Goal: Obtain resource: Download file/media

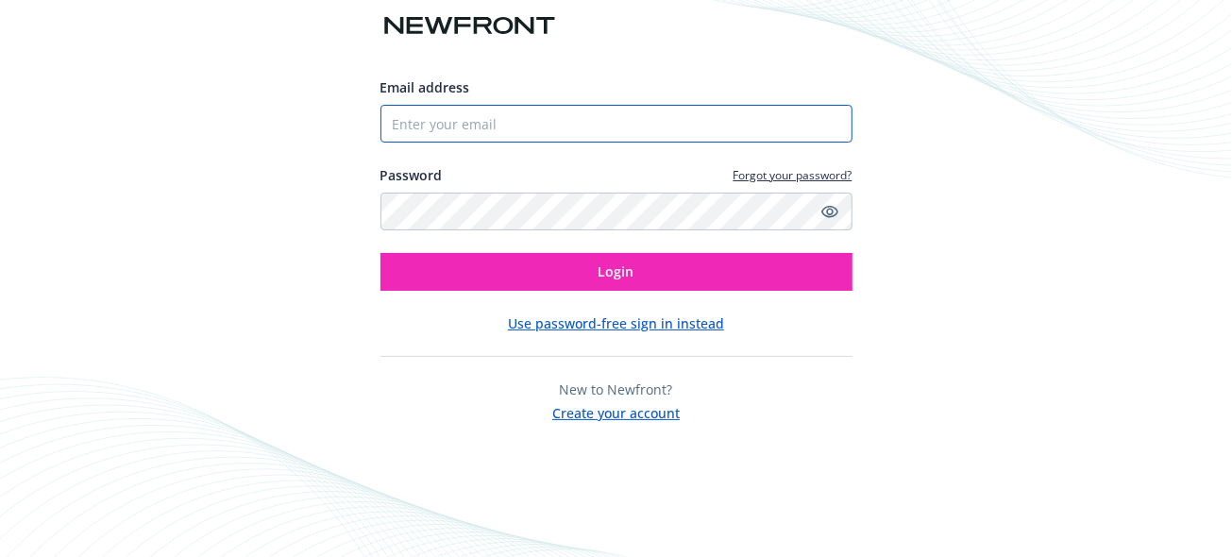
click at [531, 127] on input "Email address" at bounding box center [617, 124] width 472 height 38
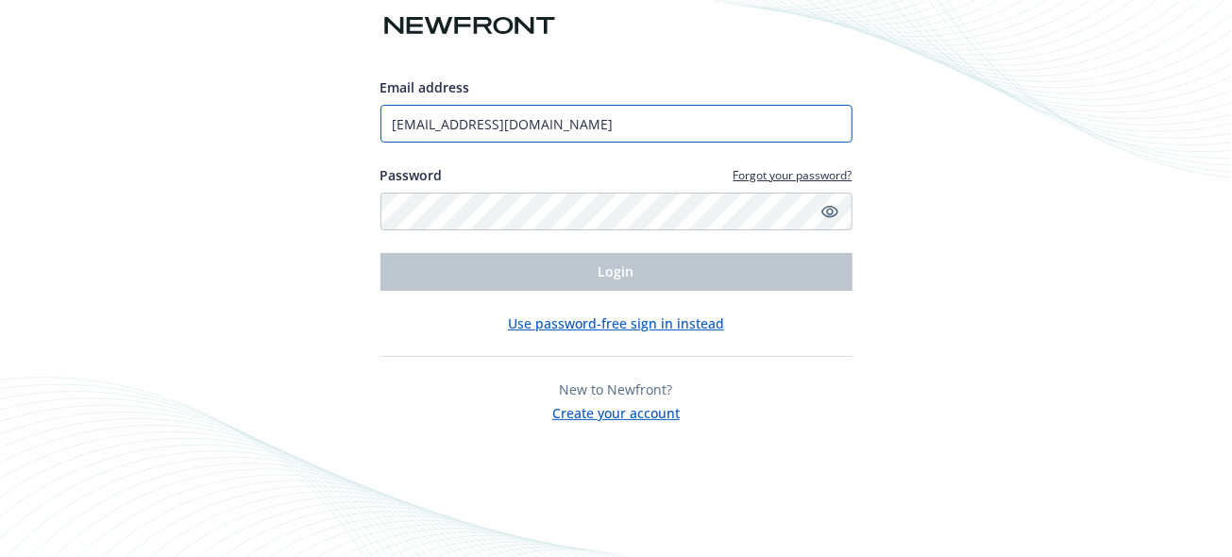
click at [588, 120] on input "[EMAIL_ADDRESS][DOMAIN_NAME]" at bounding box center [617, 124] width 472 height 38
click at [341, 248] on div "Email address stevenludwig87@gmail.com Password Forgot your password? Login Use…" at bounding box center [616, 278] width 1232 height 557
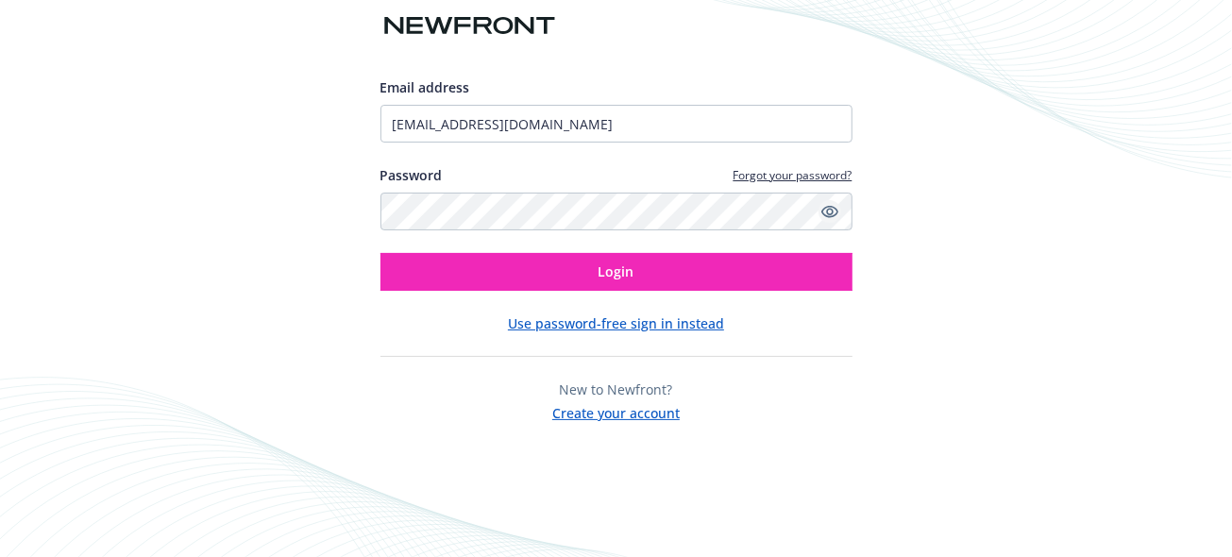
click at [833, 212] on icon "Show password" at bounding box center [830, 211] width 17 height 17
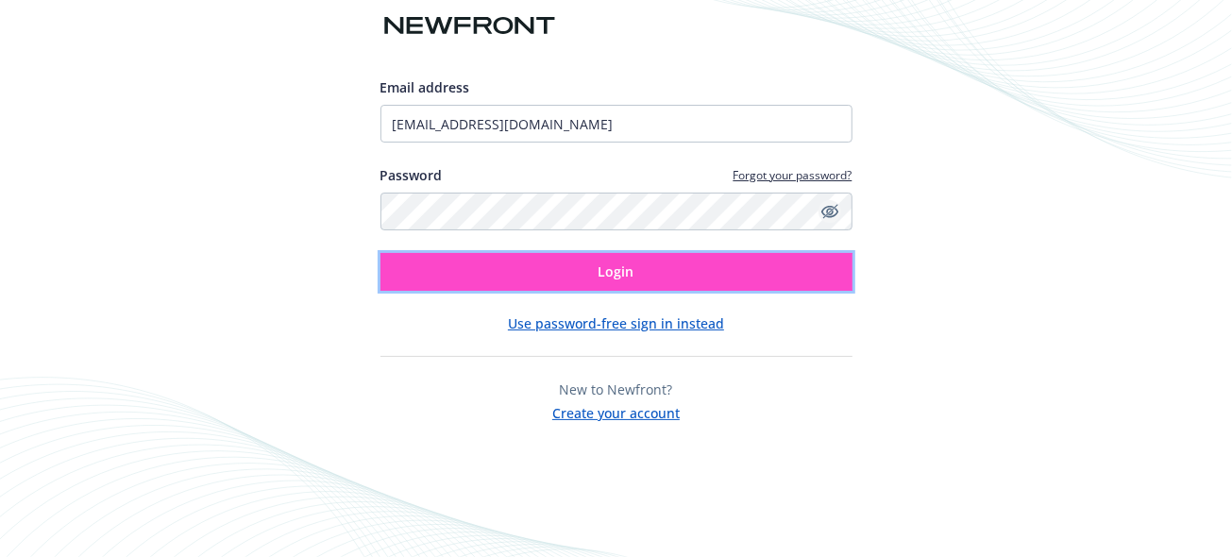
click at [608, 269] on span "Login" at bounding box center [617, 272] width 36 height 18
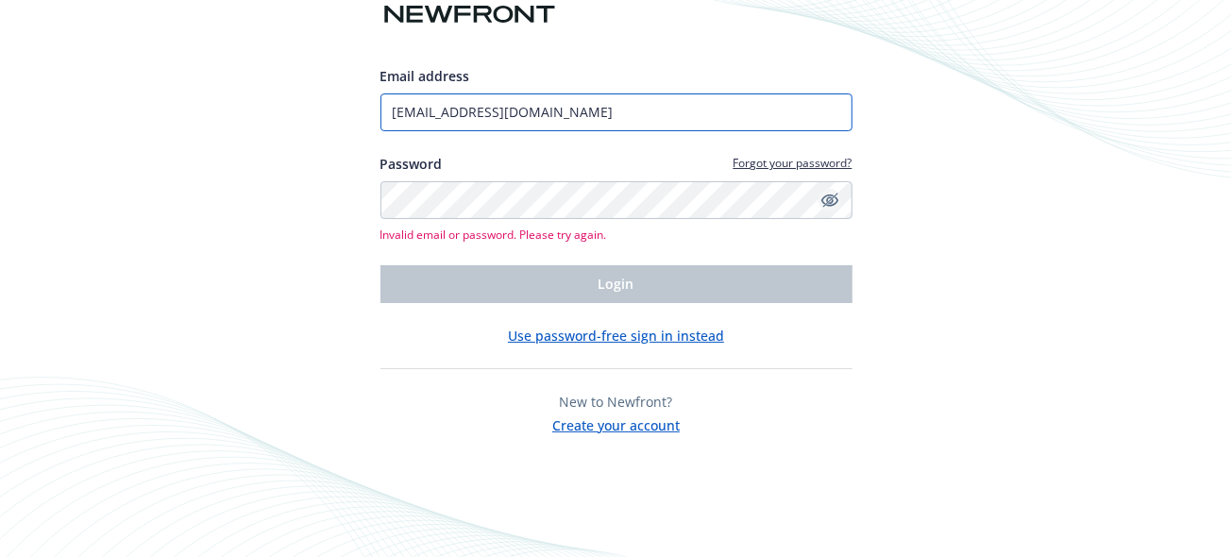
click at [614, 107] on input "[EMAIL_ADDRESS][DOMAIN_NAME]" at bounding box center [617, 112] width 472 height 38
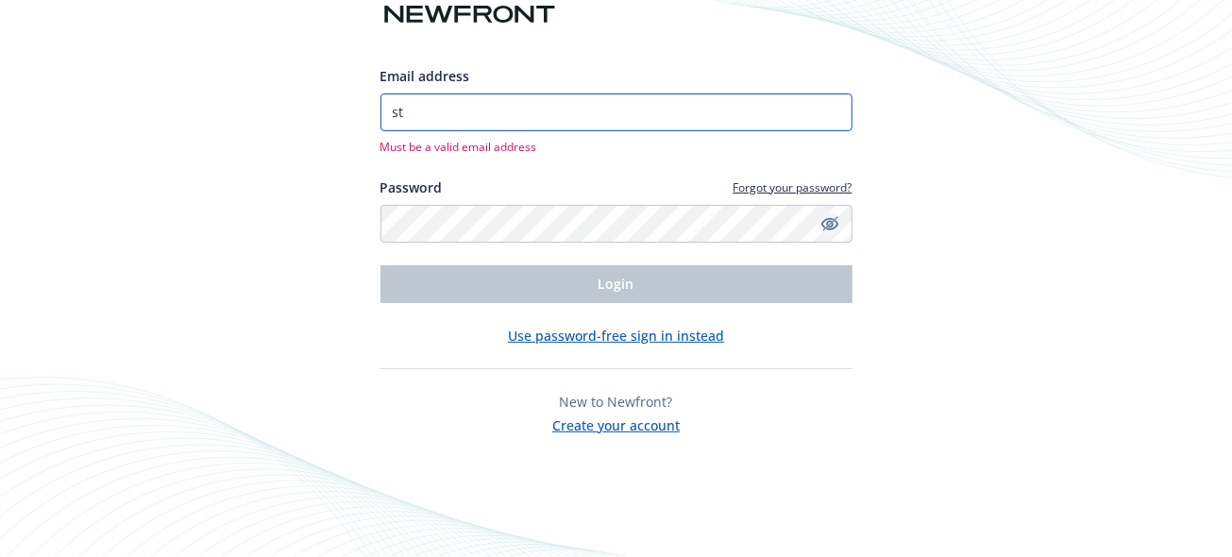
type input "s"
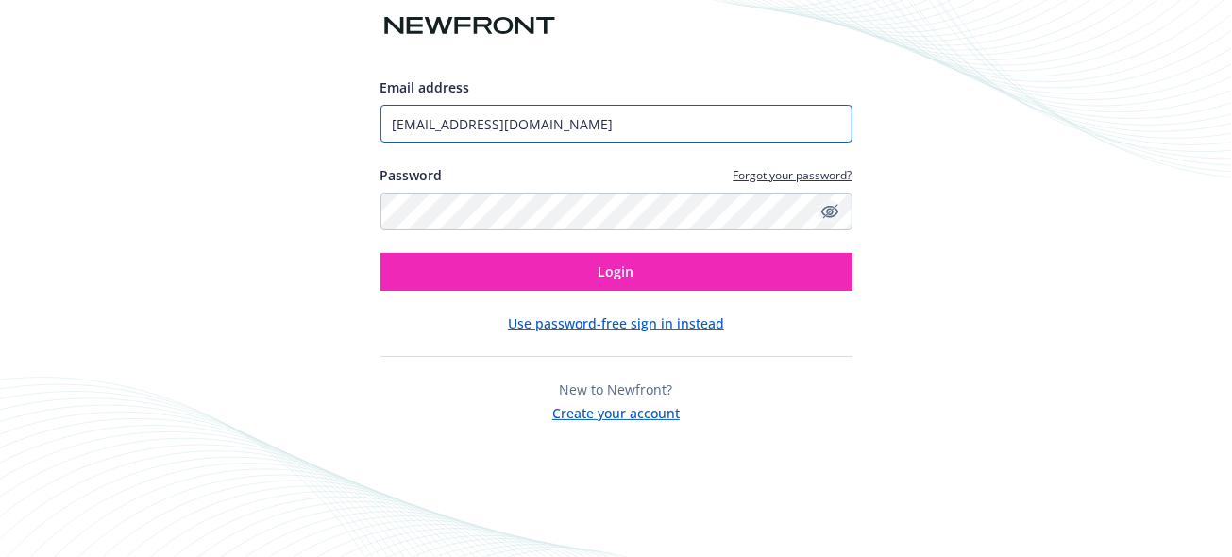
type input "[EMAIL_ADDRESS][DOMAIN_NAME]"
click at [381, 253] on button "Login" at bounding box center [617, 272] width 472 height 38
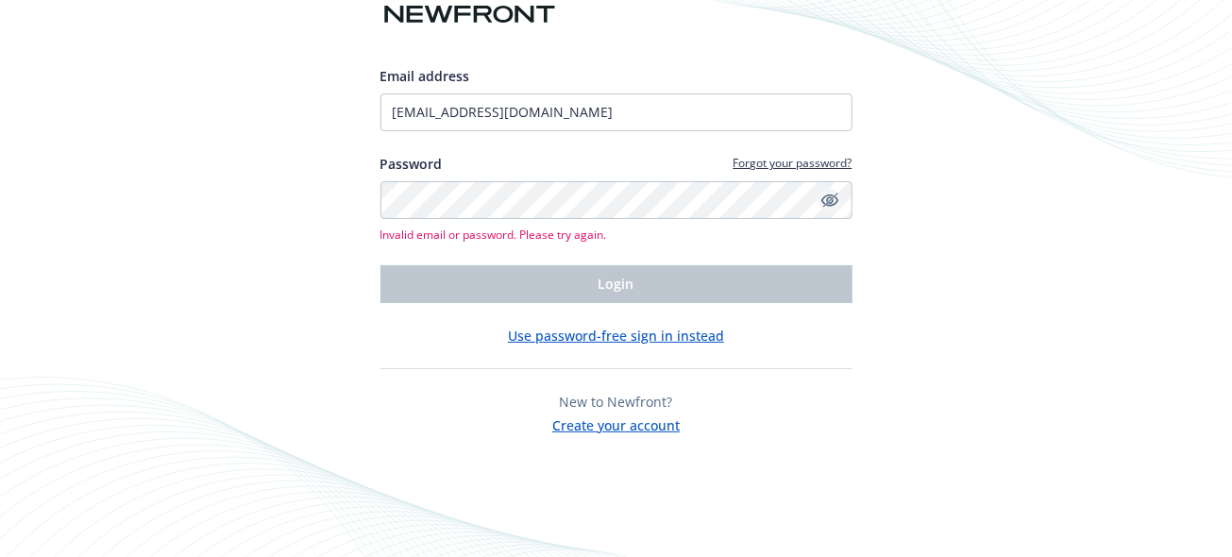
click at [317, 347] on div "Email address stevenludwig87@gmail.com Password Forgot your password? Invalid e…" at bounding box center [616, 278] width 1232 height 557
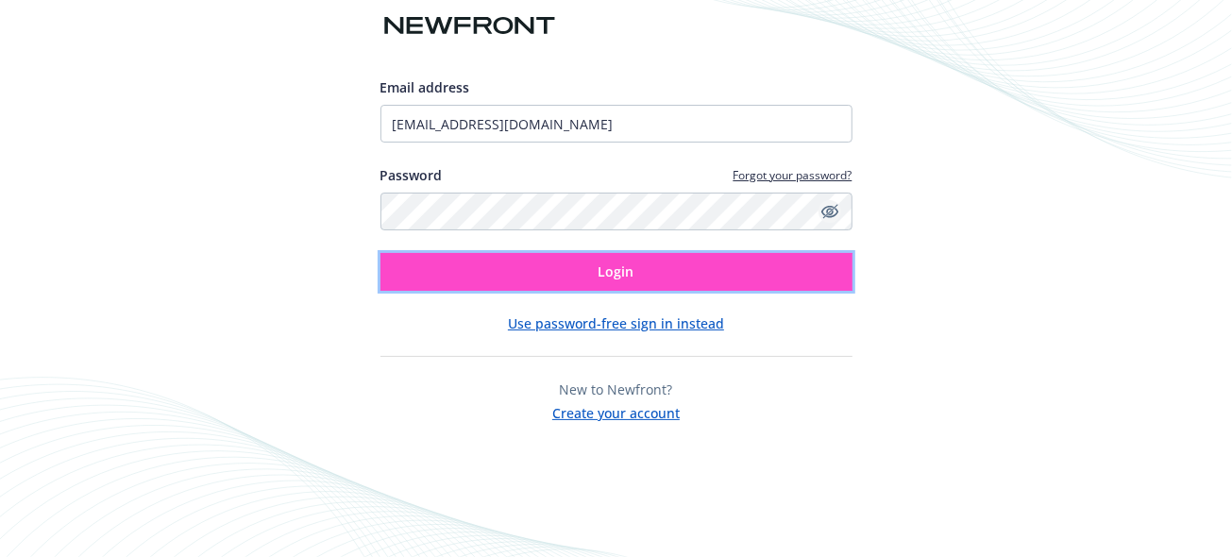
click at [534, 269] on button "Login" at bounding box center [617, 272] width 472 height 38
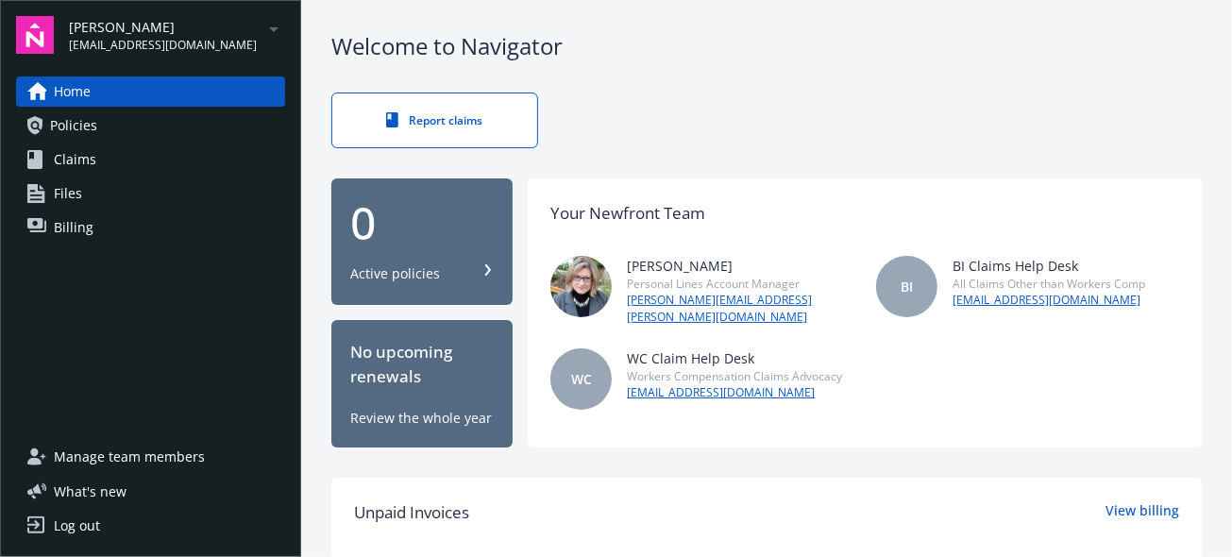
click at [241, 38] on div "Steven Ludwig stevenludwig87@gmail.com" at bounding box center [177, 35] width 216 height 37
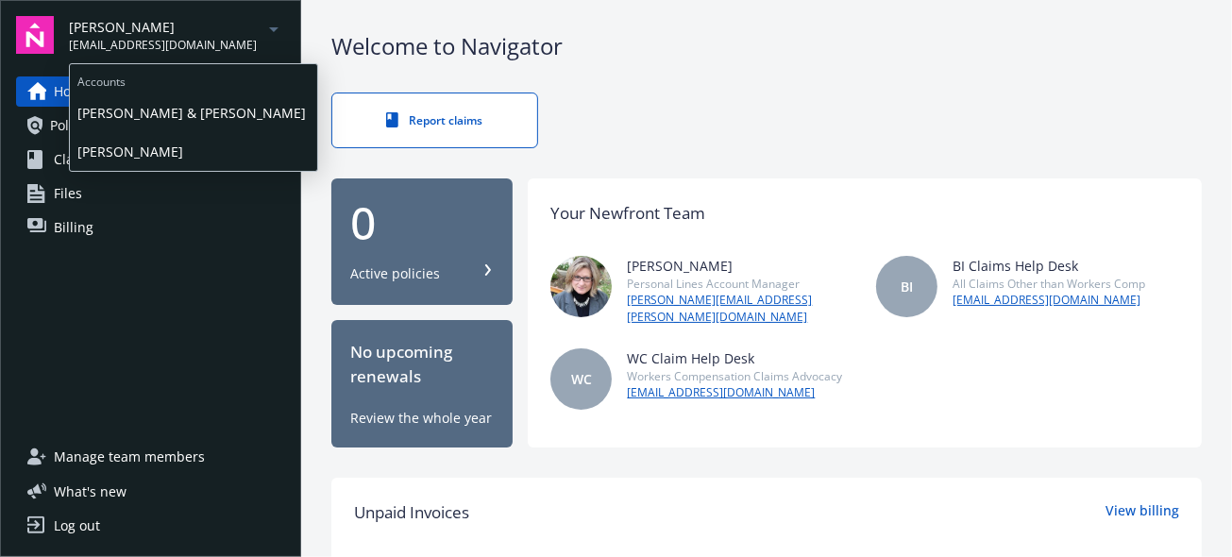
click at [167, 118] on span "[PERSON_NAME] & [PERSON_NAME]" at bounding box center [193, 112] width 232 height 39
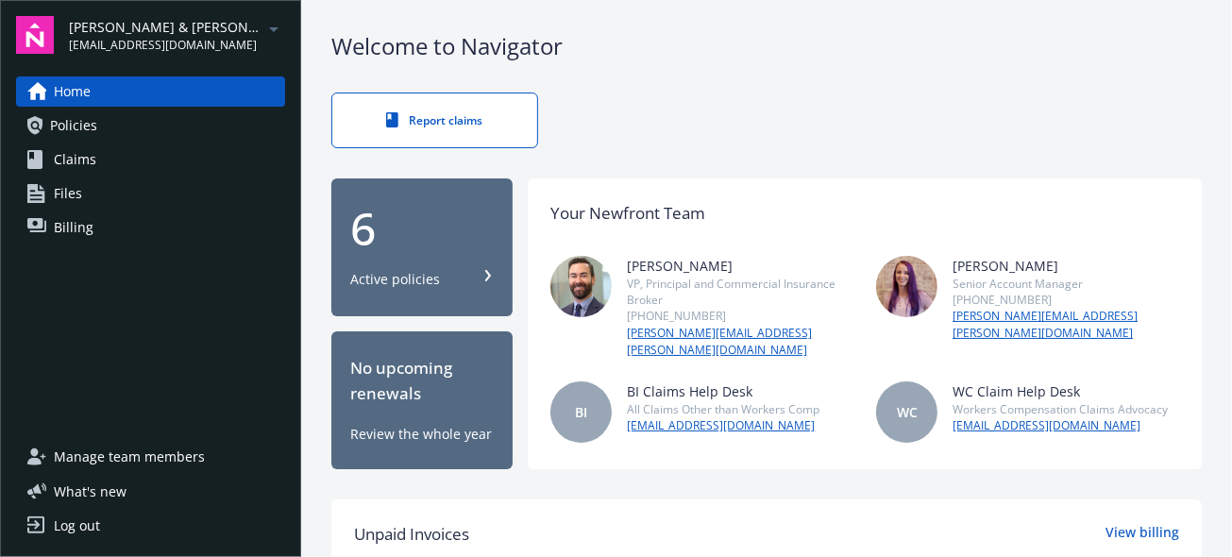
click at [93, 130] on span "Policies" at bounding box center [73, 125] width 47 height 30
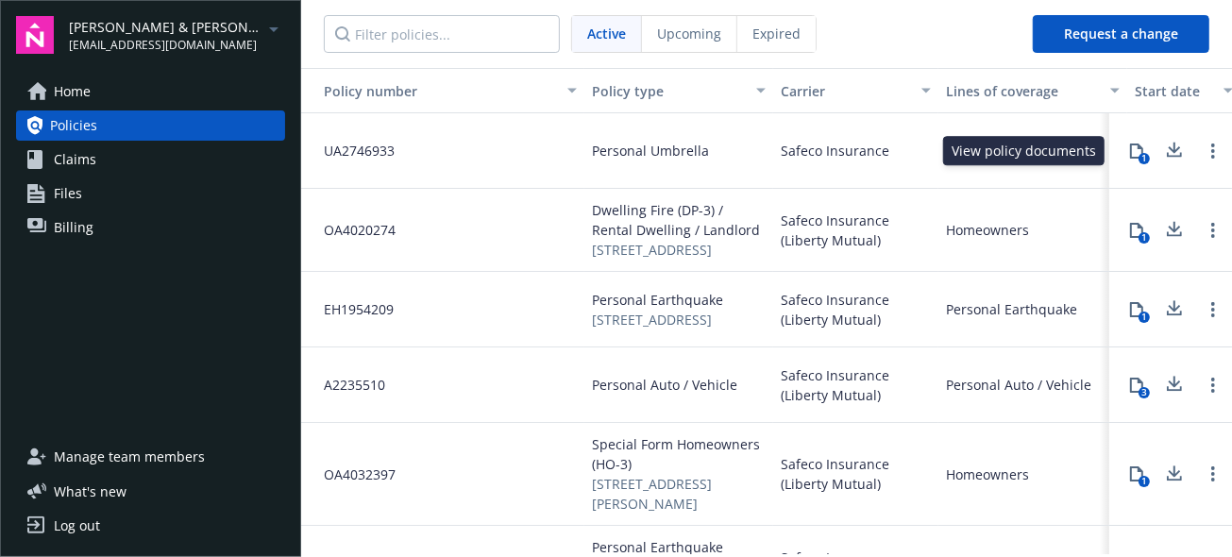
click at [1139, 161] on div "1" at bounding box center [1144, 158] width 11 height 11
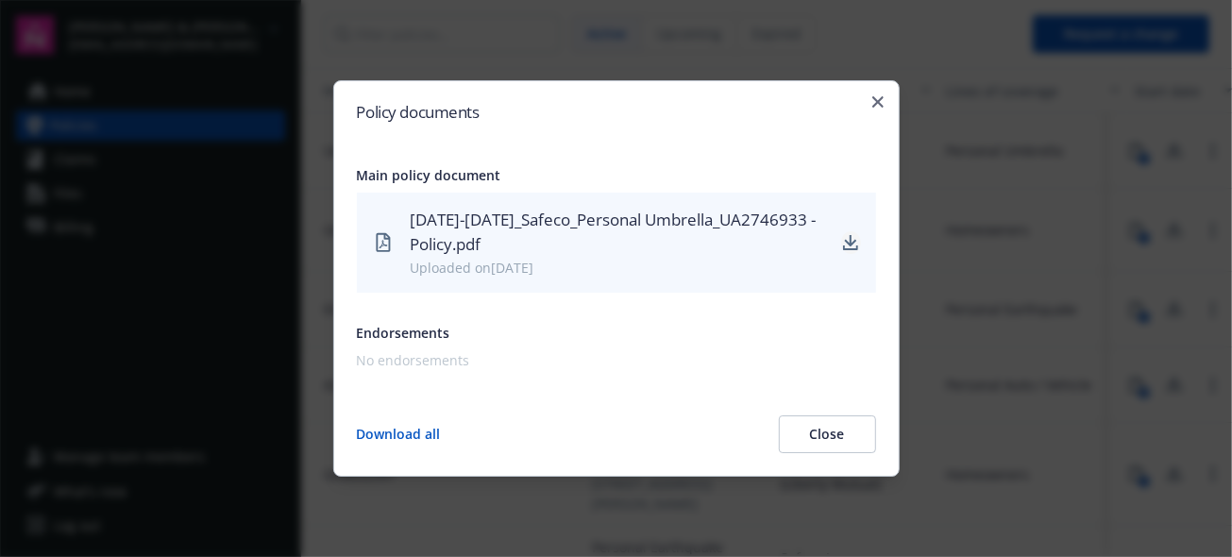
click at [857, 246] on icon "download" at bounding box center [850, 248] width 15 height 5
click at [882, 101] on icon "button" at bounding box center [878, 101] width 11 height 11
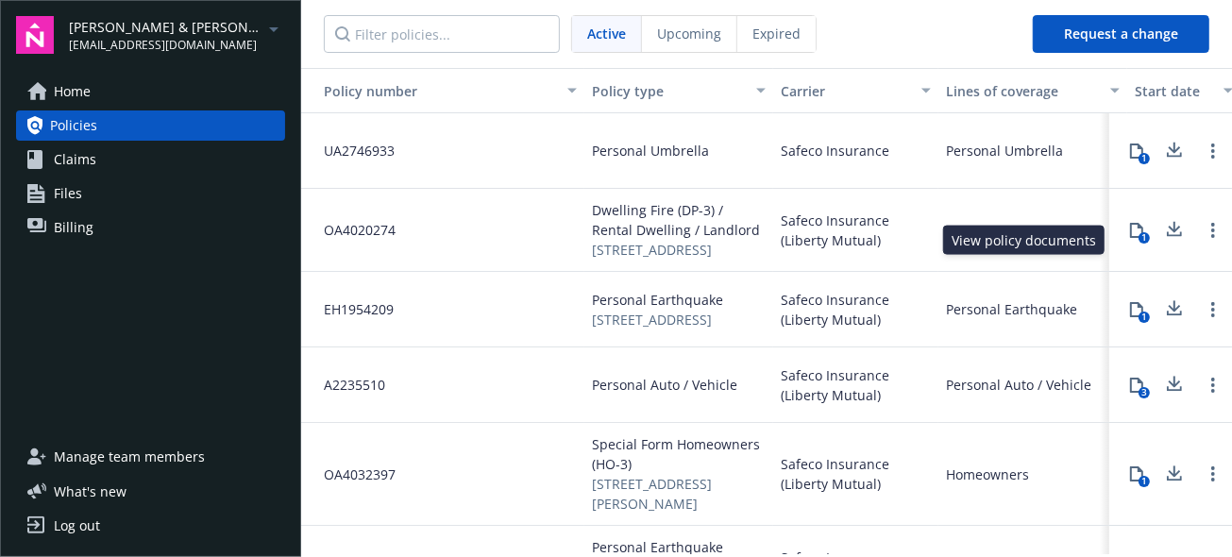
click at [1129, 238] on icon at bounding box center [1136, 230] width 15 height 15
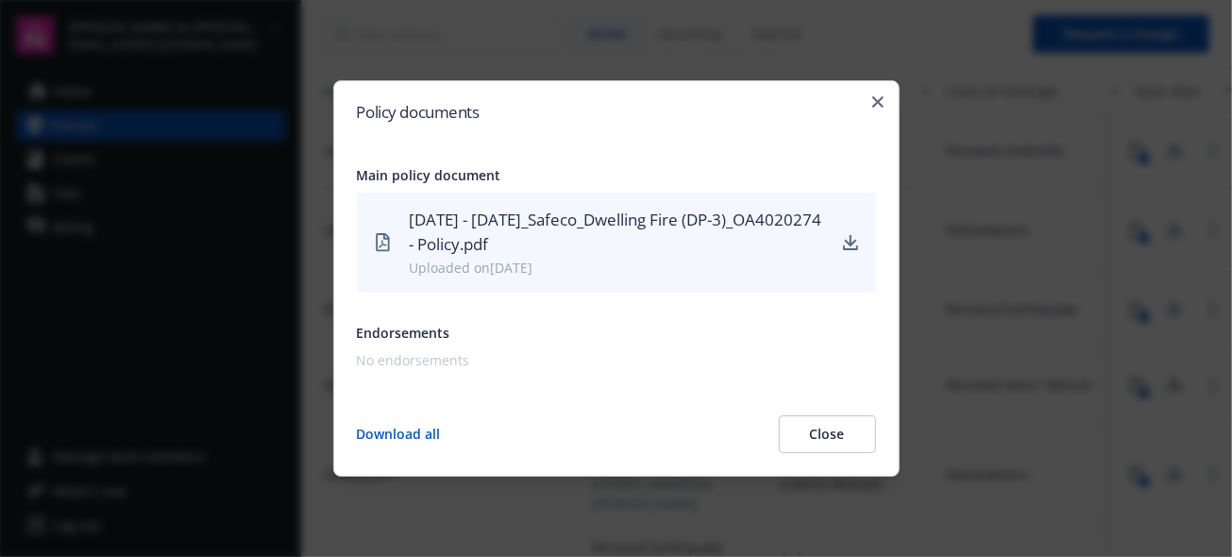
click at [852, 244] on icon "download" at bounding box center [851, 240] width 12 height 11
click at [847, 240] on icon "download" at bounding box center [850, 242] width 15 height 15
click at [881, 99] on icon "button" at bounding box center [878, 101] width 11 height 11
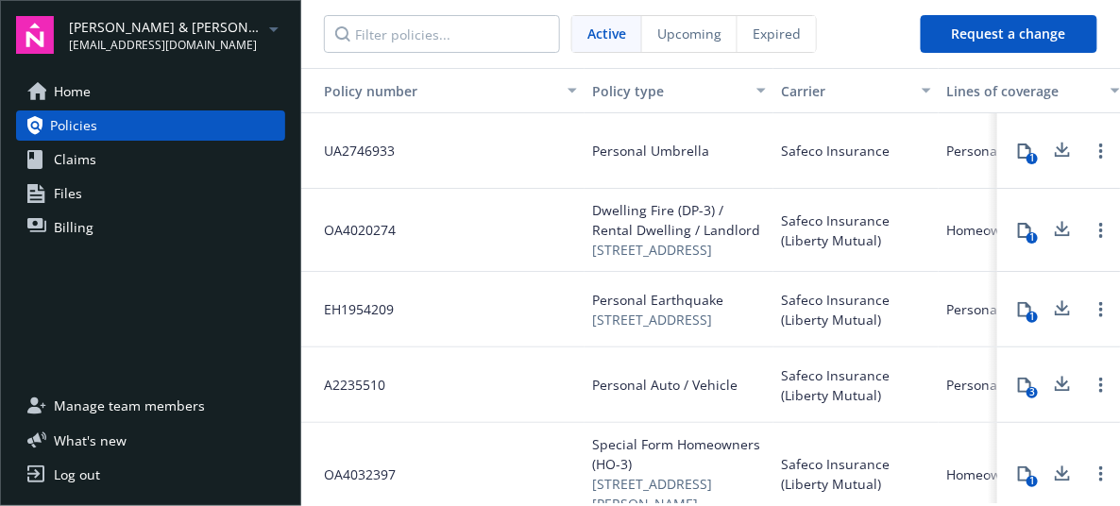
click at [64, 93] on span "Home" at bounding box center [72, 91] width 37 height 30
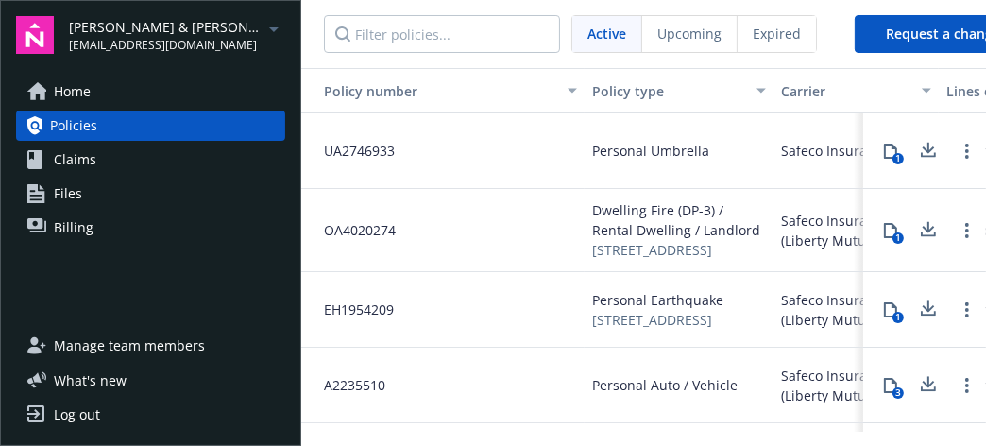
click at [62, 195] on span "Files" at bounding box center [68, 193] width 28 height 30
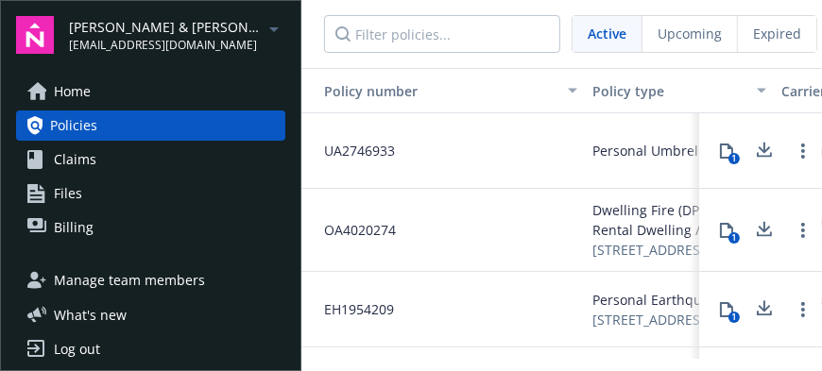
scroll to position [0, 16]
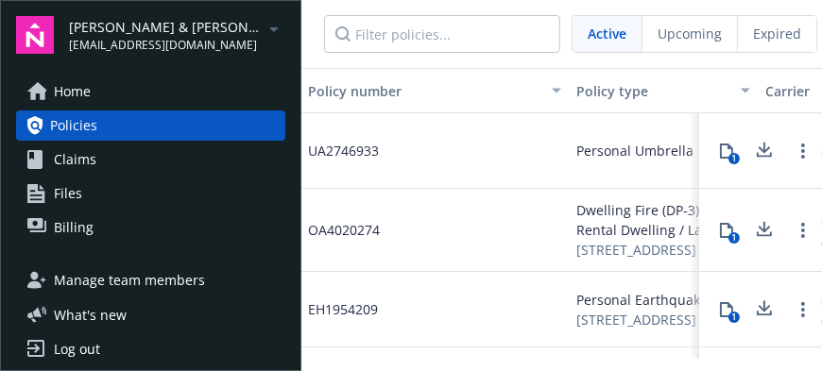
click at [186, 281] on span "Manage team members" at bounding box center [129, 280] width 151 height 30
click at [79, 91] on span "Home" at bounding box center [72, 91] width 37 height 30
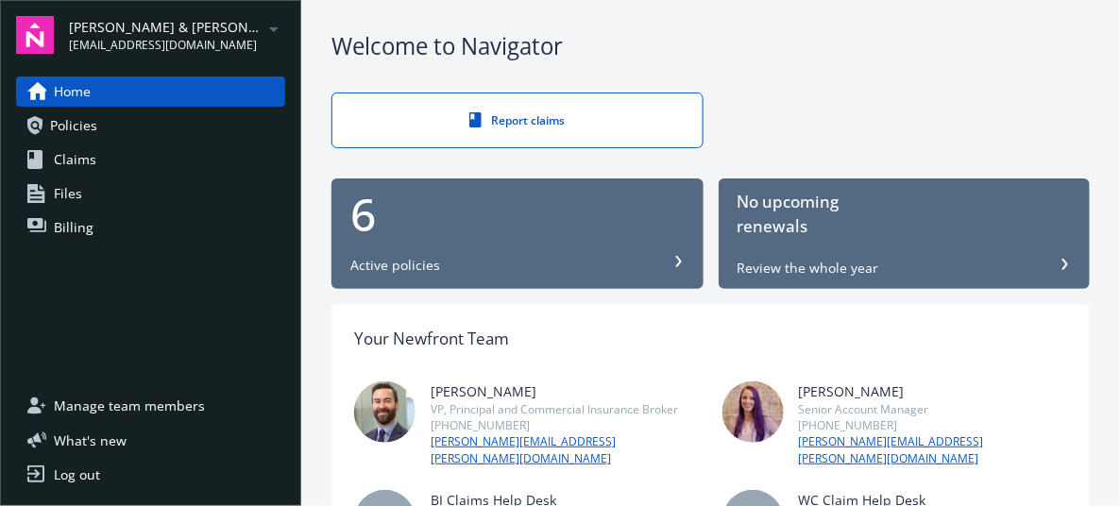
click at [90, 135] on span "Policies" at bounding box center [73, 125] width 47 height 30
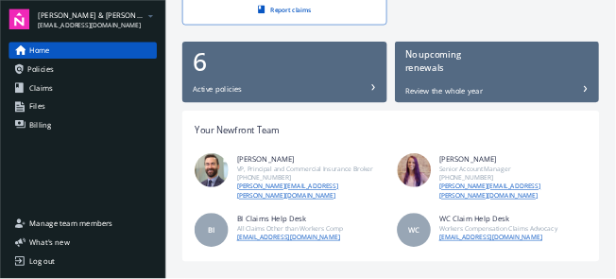
scroll to position [137, 0]
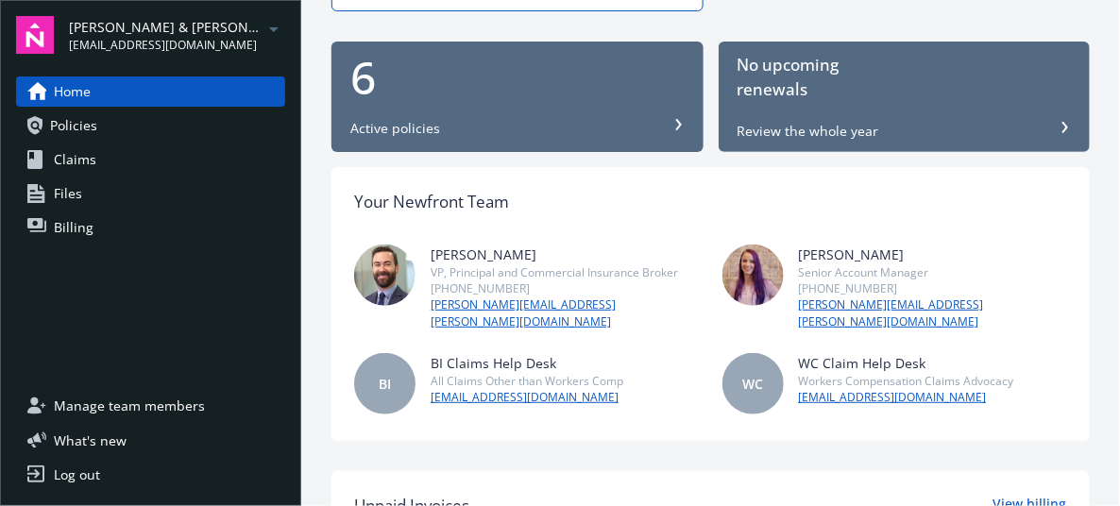
click at [878, 305] on link "stephanie.harmon@newfront.com" at bounding box center [933, 314] width 269 height 34
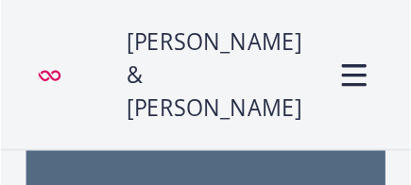
scroll to position [220, 0]
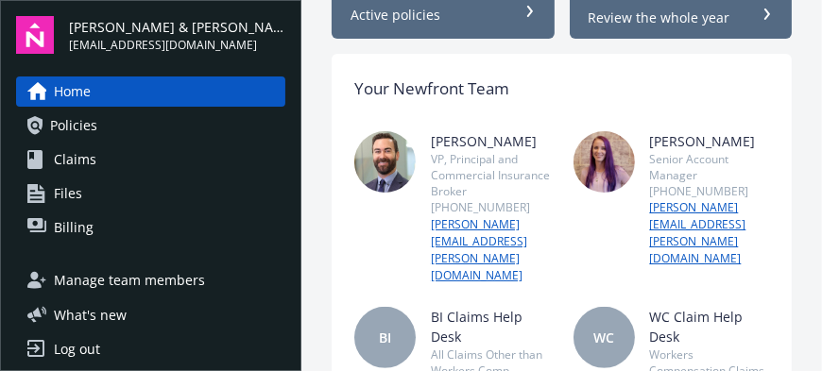
scroll to position [219, 0]
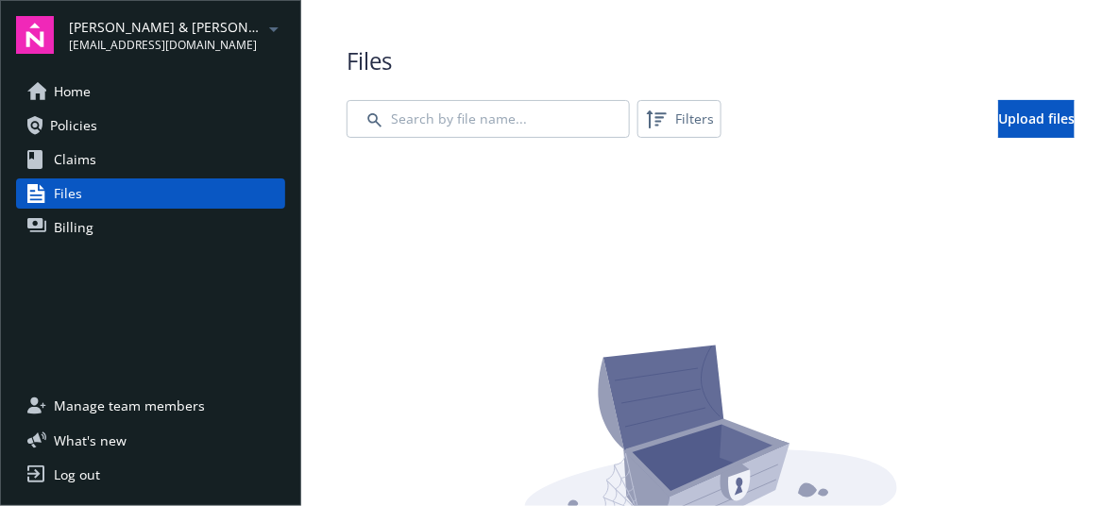
click at [97, 131] on link "Policies" at bounding box center [150, 125] width 269 height 30
click at [90, 131] on span "Policies" at bounding box center [73, 125] width 47 height 30
click at [75, 129] on span "Policies" at bounding box center [73, 125] width 47 height 30
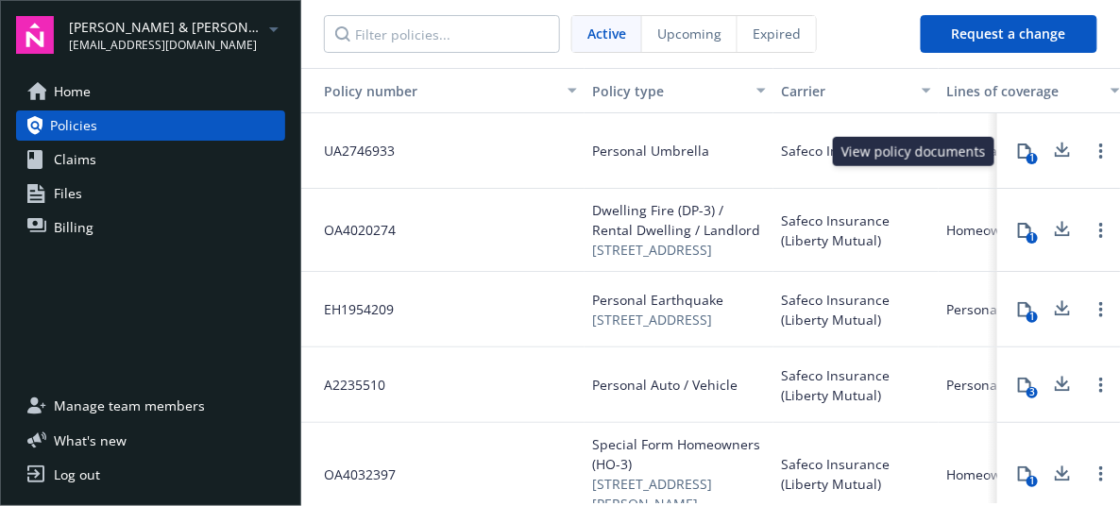
click at [1017, 152] on icon at bounding box center [1024, 151] width 15 height 15
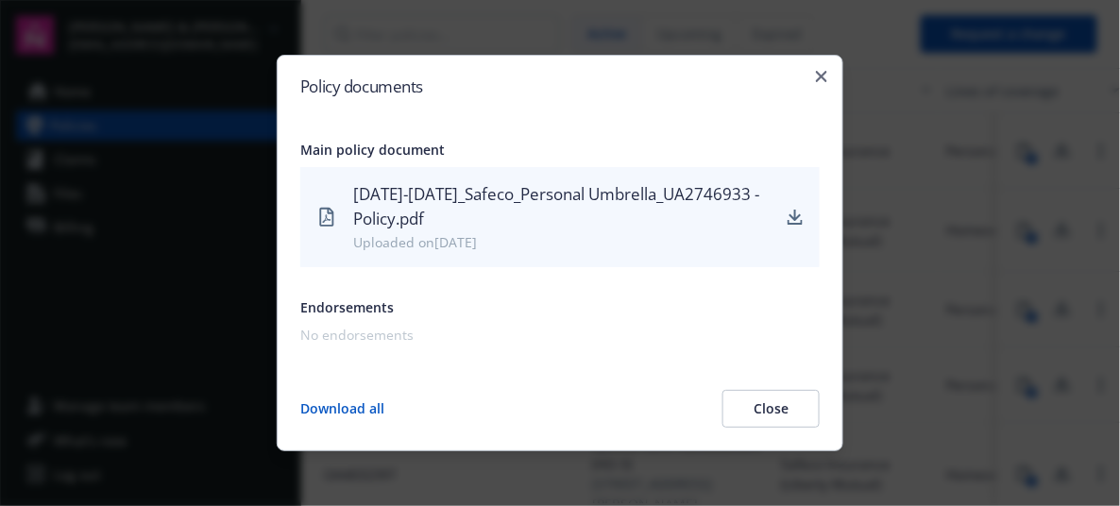
click at [346, 220] on div "[DATE]-[DATE]_Safeco_Personal Umbrella_UA2746933 - Policy.pdf Uploaded on [DATE]" at bounding box center [559, 217] width 519 height 100
click at [406, 207] on div "[DATE]-[DATE]_Safeco_Personal Umbrella_UA2746933 - Policy.pdf" at bounding box center [561, 207] width 416 height 50
click at [796, 221] on icon "download" at bounding box center [795, 217] width 15 height 15
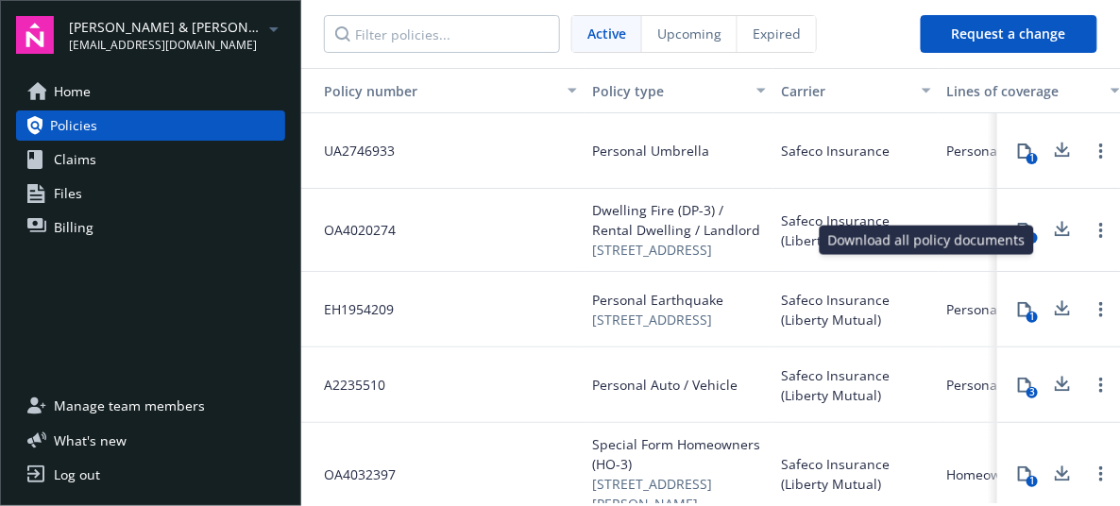
click at [1053, 241] on icon at bounding box center [1062, 230] width 23 height 24
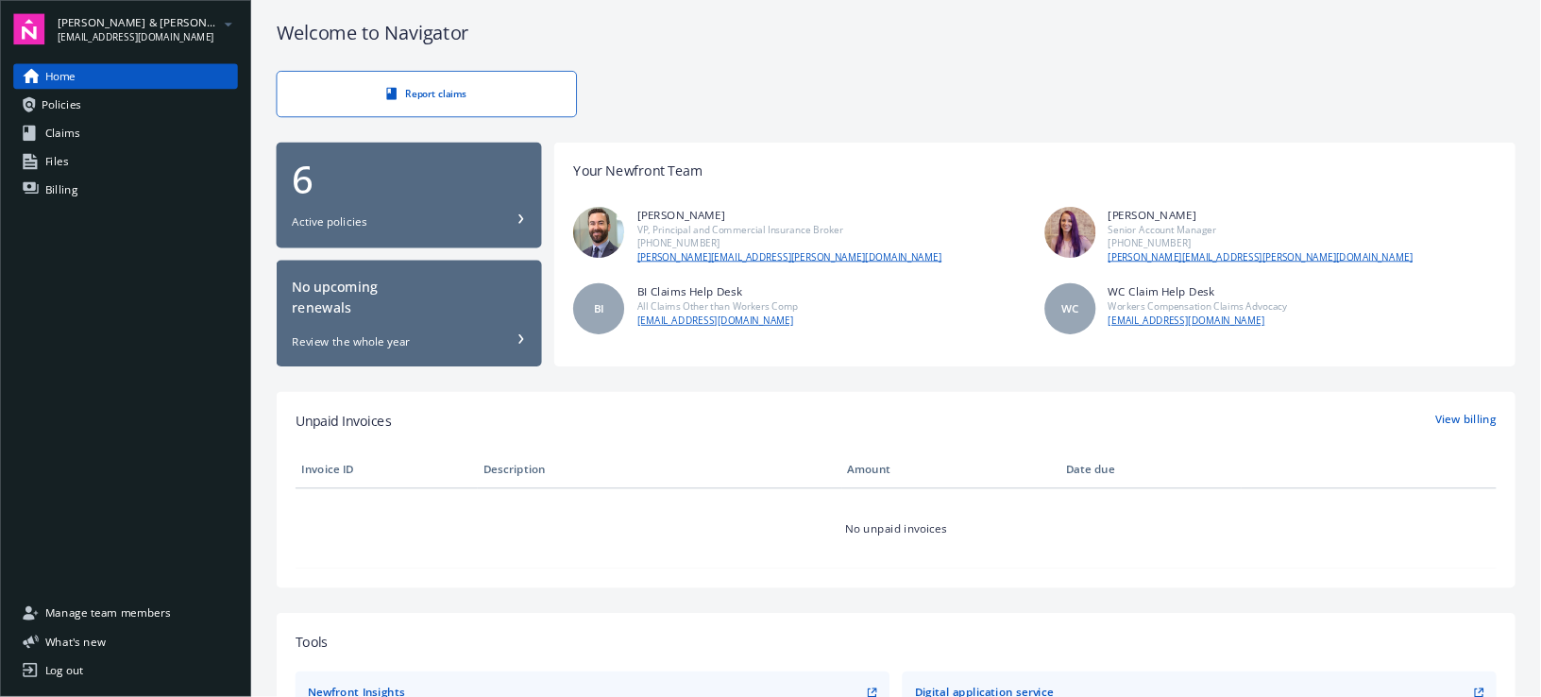
scroll to position [8, 0]
click at [72, 188] on span "Files" at bounding box center [68, 193] width 28 height 30
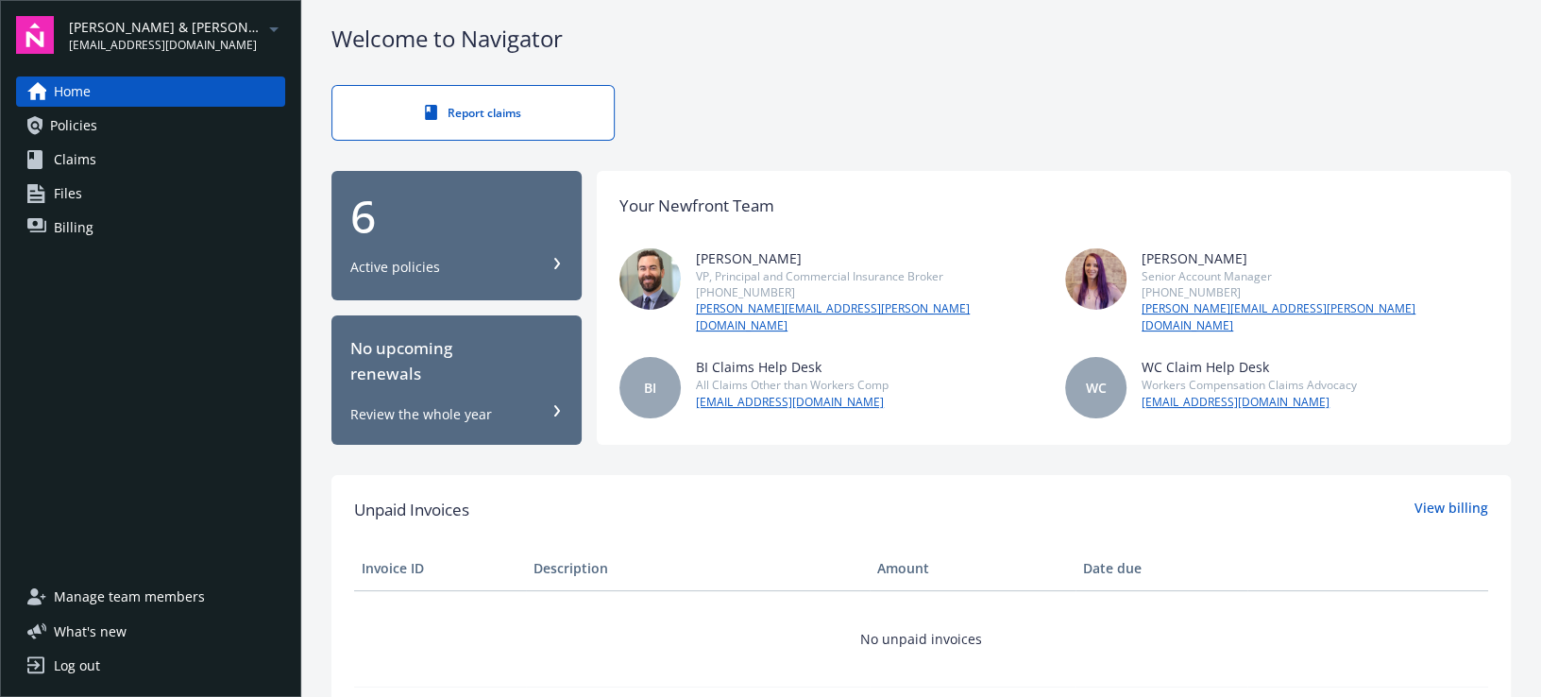
click at [64, 370] on div "Log out" at bounding box center [77, 666] width 46 height 30
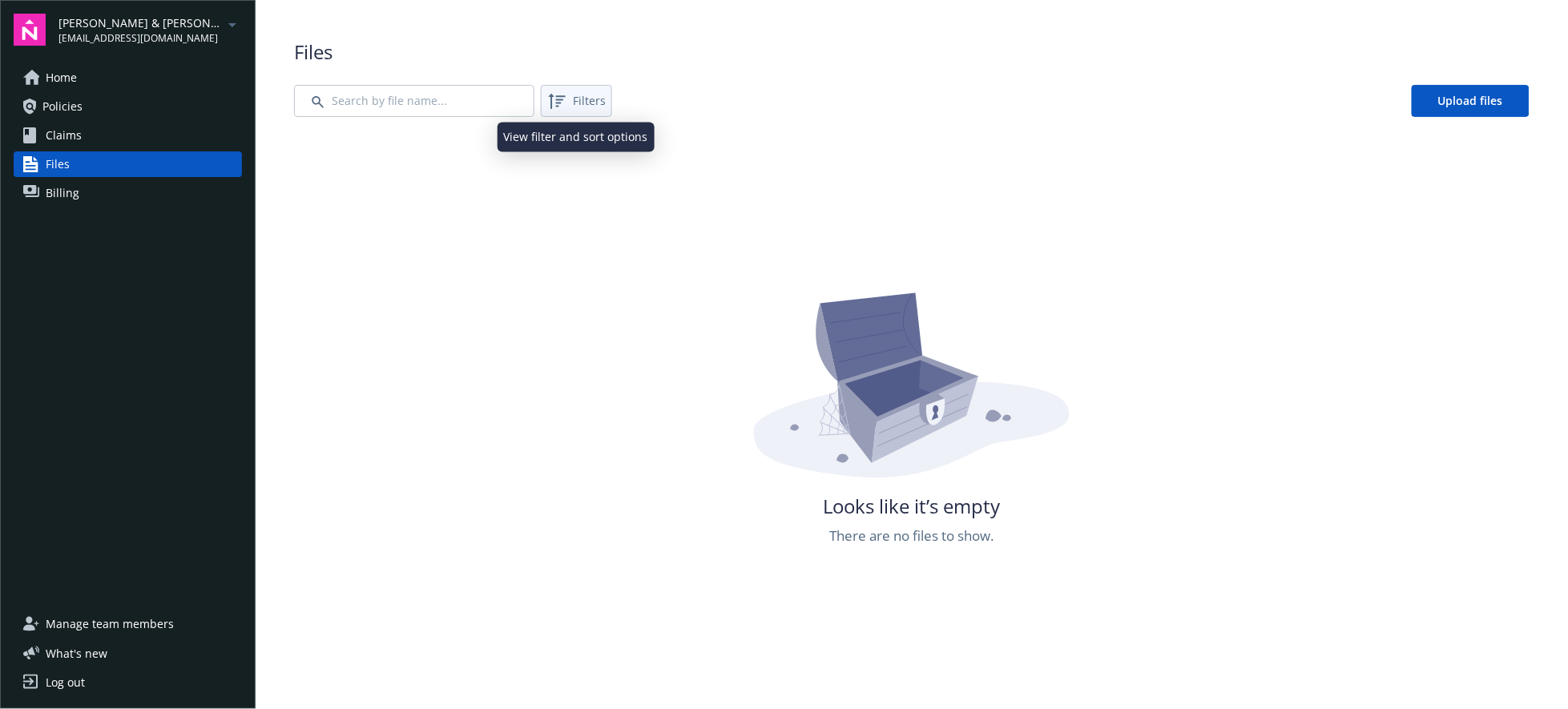
click at [593, 94] on span "Filters" at bounding box center [589, 101] width 33 height 17
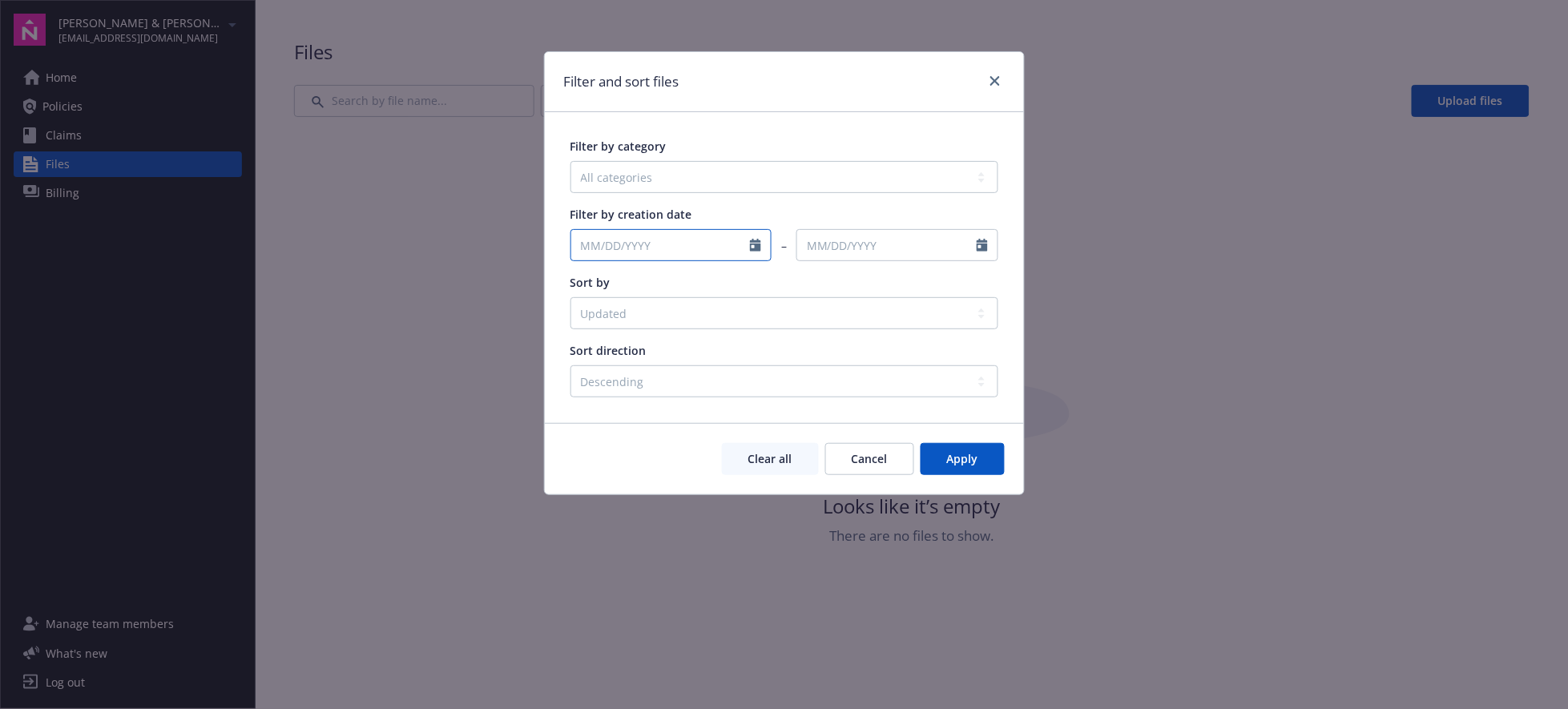
click at [667, 241] on input "text" at bounding box center [661, 245] width 180 height 31
select select "9"
click at [621, 388] on span "15" at bounding box center [617, 387] width 24 height 20
type input "09/15/2025"
click at [664, 251] on input "09/15/2025" at bounding box center [661, 245] width 180 height 31
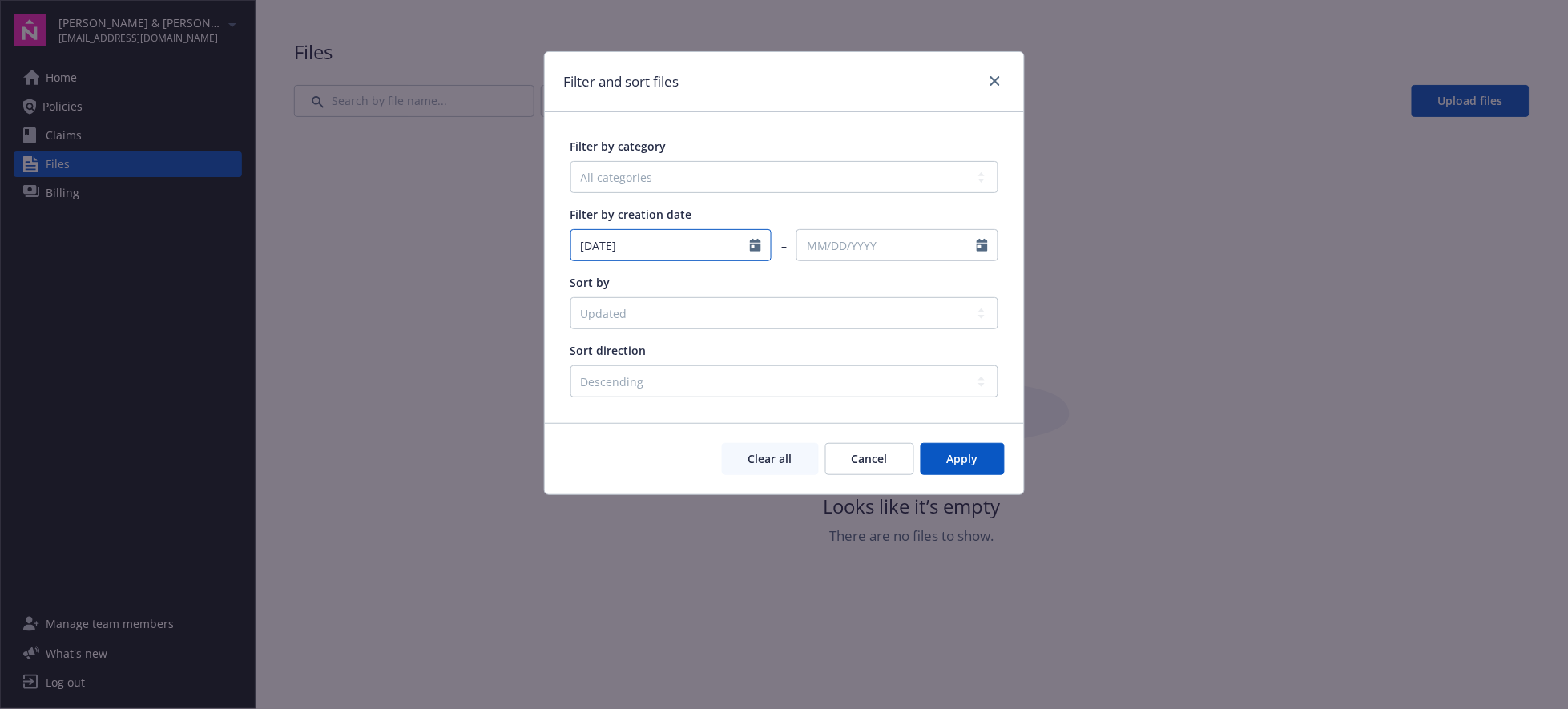
select select "9"
type input "09/15/2025"
